Goal: Task Accomplishment & Management: Use online tool/utility

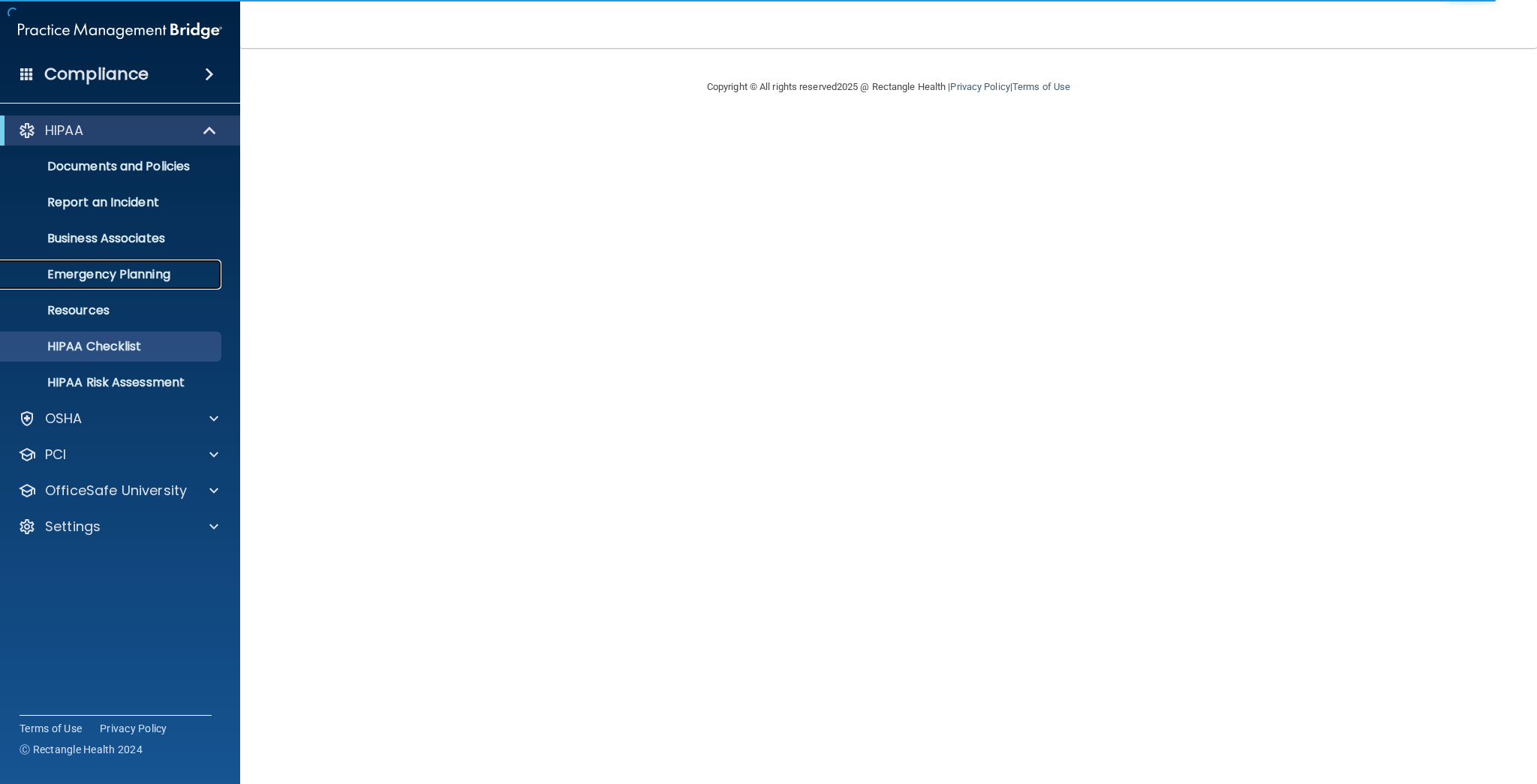
click at [151, 281] on p "Emergency Planning" at bounding box center [112, 275] width 205 height 15
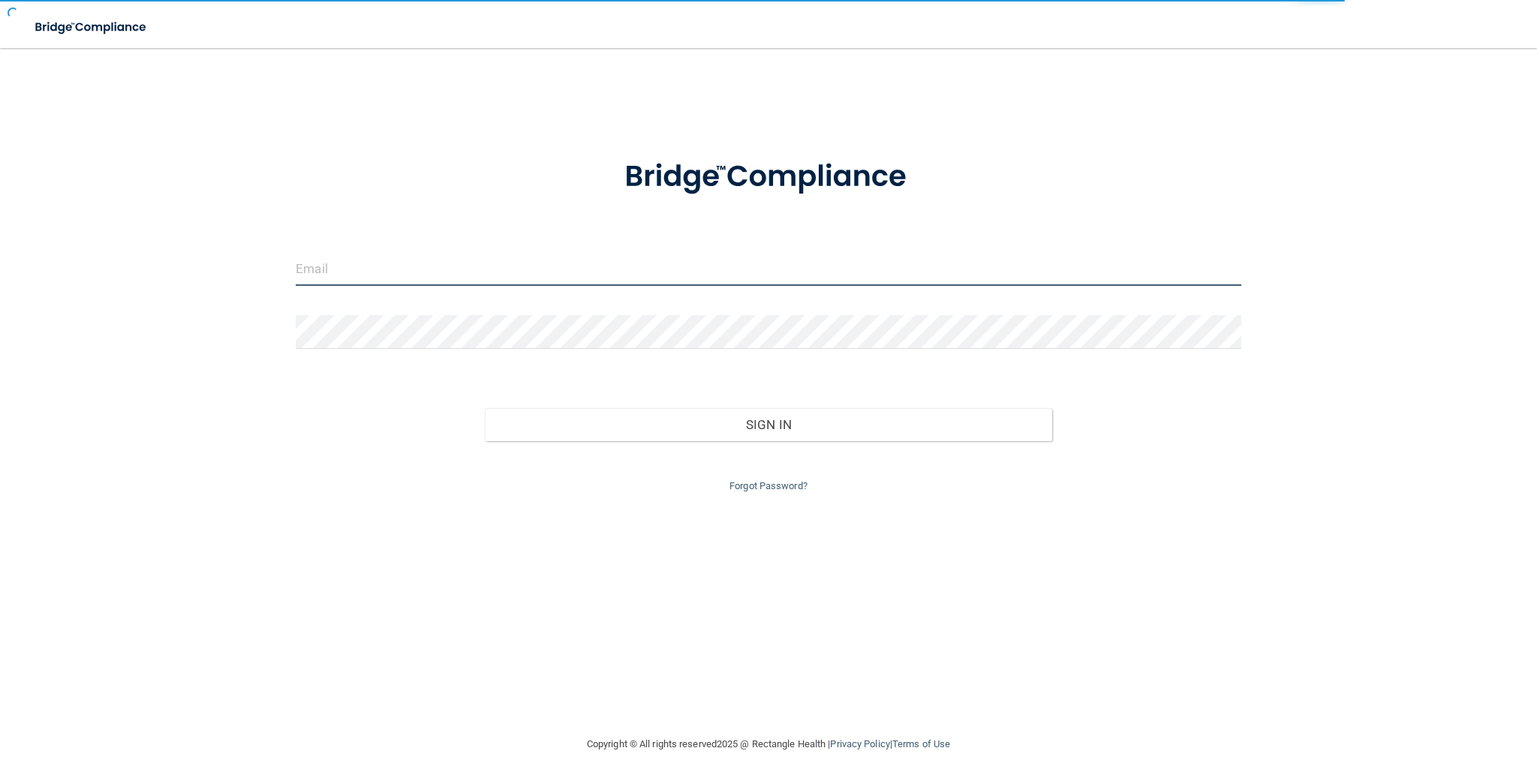
type input "[EMAIL_ADDRESS][DOMAIN_NAME]"
click at [1238, 136] on div "[EMAIL_ADDRESS][DOMAIN_NAME] Invalid email/password. You don't have permission …" at bounding box center [768, 392] width 1477 height 657
